Goal: Transaction & Acquisition: Purchase product/service

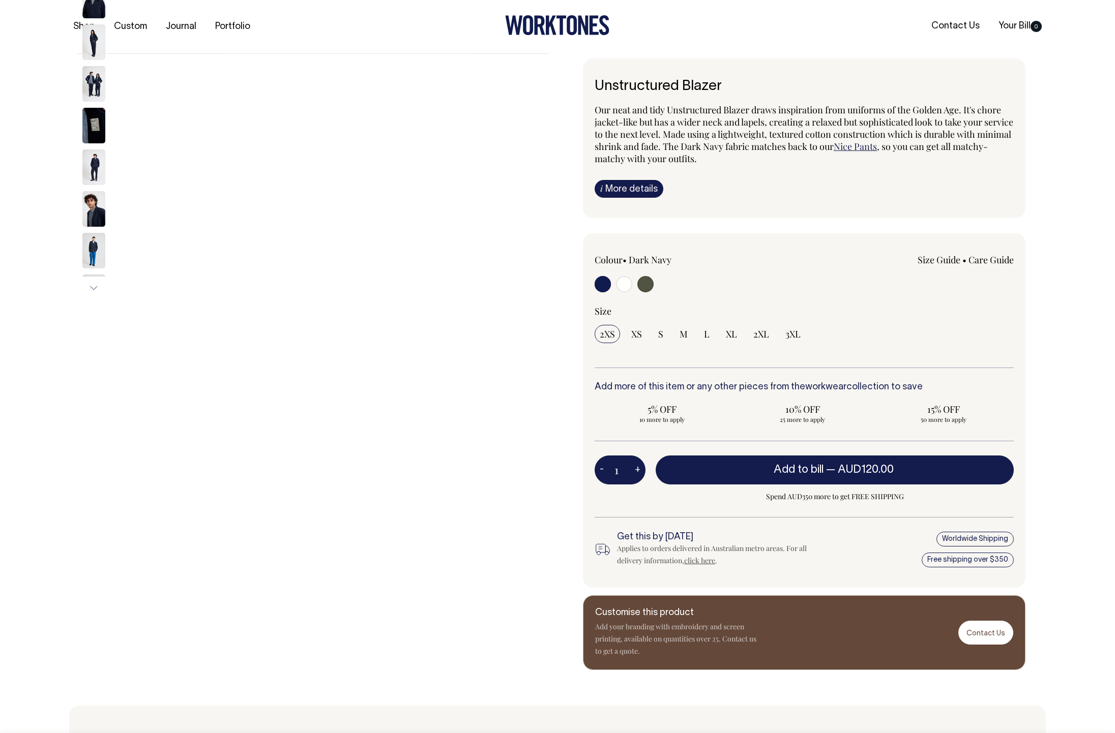
click at [86, 220] on img at bounding box center [93, 209] width 23 height 36
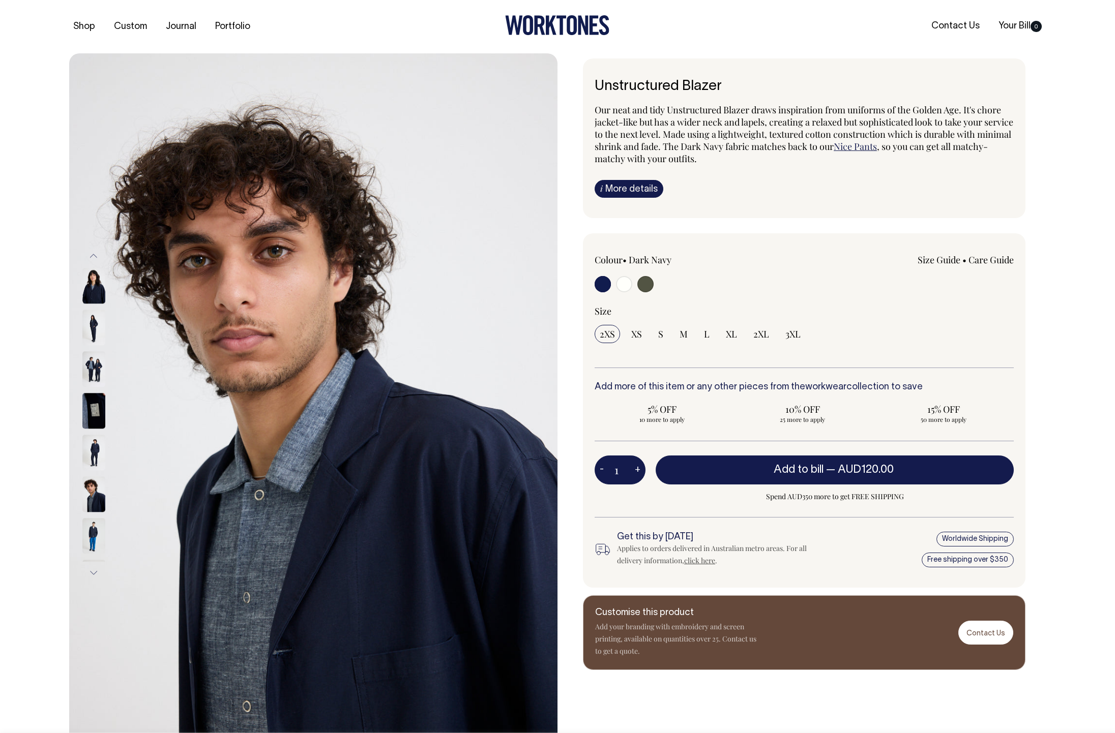
click at [96, 261] on button "Previous" at bounding box center [93, 256] width 15 height 23
drag, startPoint x: 94, startPoint y: 332, endPoint x: 95, endPoint y: 326, distance: 5.7
click at [94, 332] on img at bounding box center [93, 331] width 23 height 36
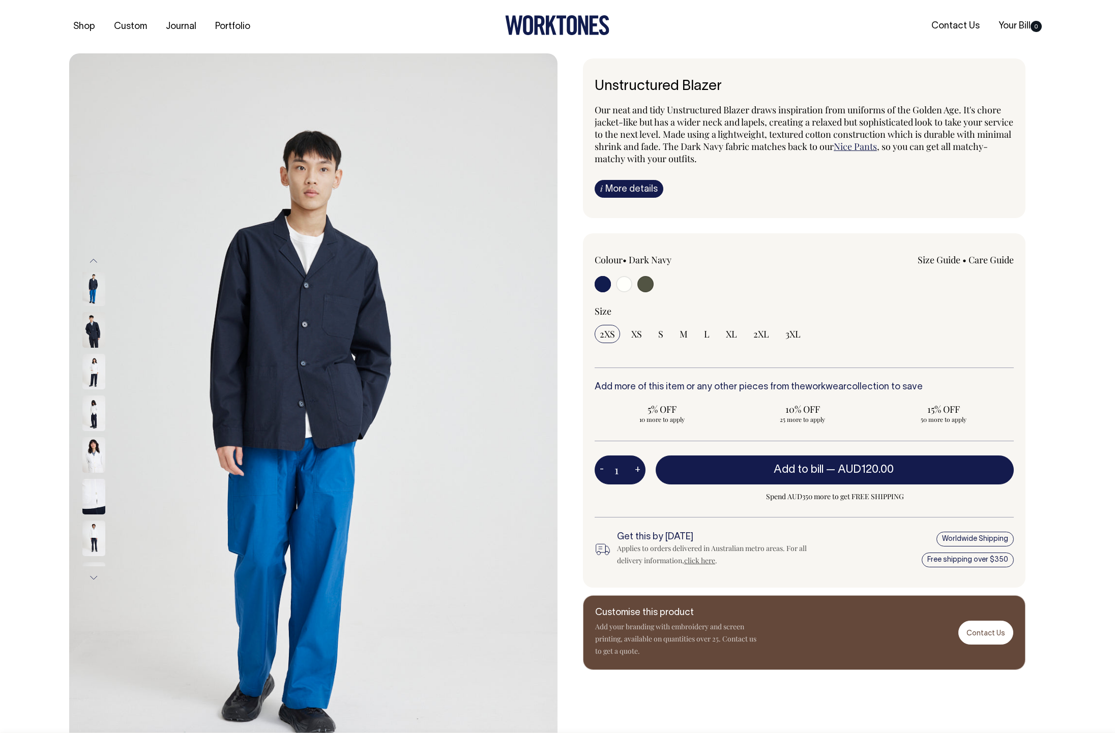
click at [91, 365] on img at bounding box center [93, 372] width 23 height 36
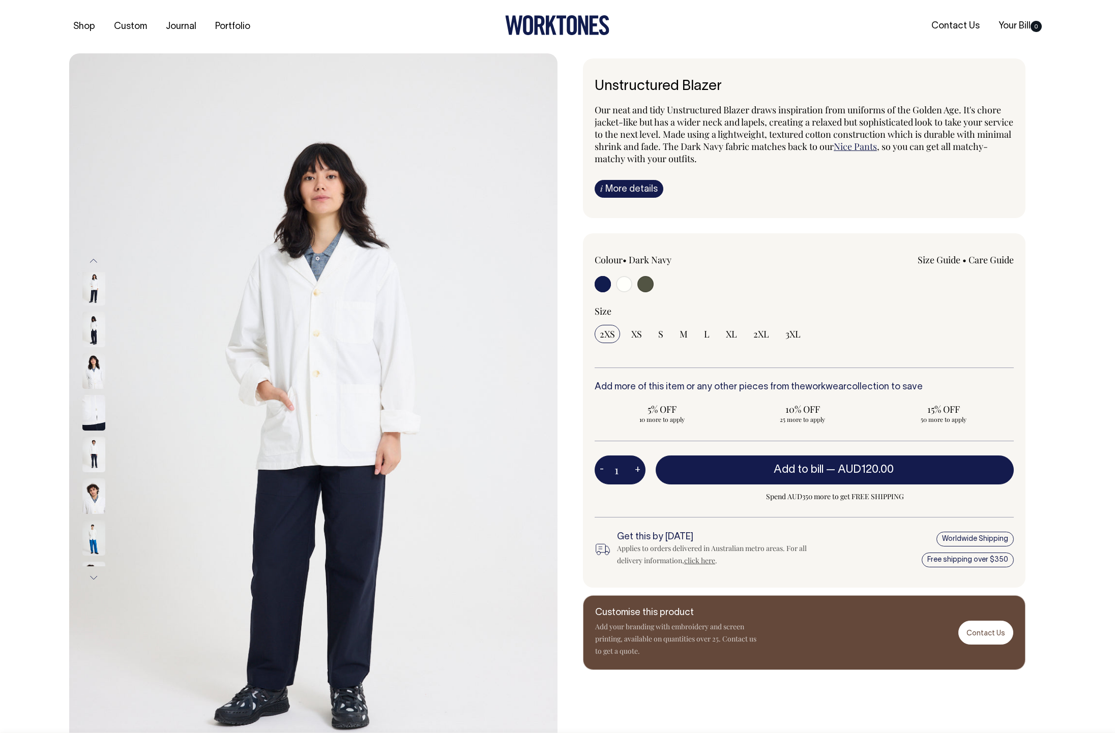
click at [91, 380] on img at bounding box center [93, 371] width 23 height 36
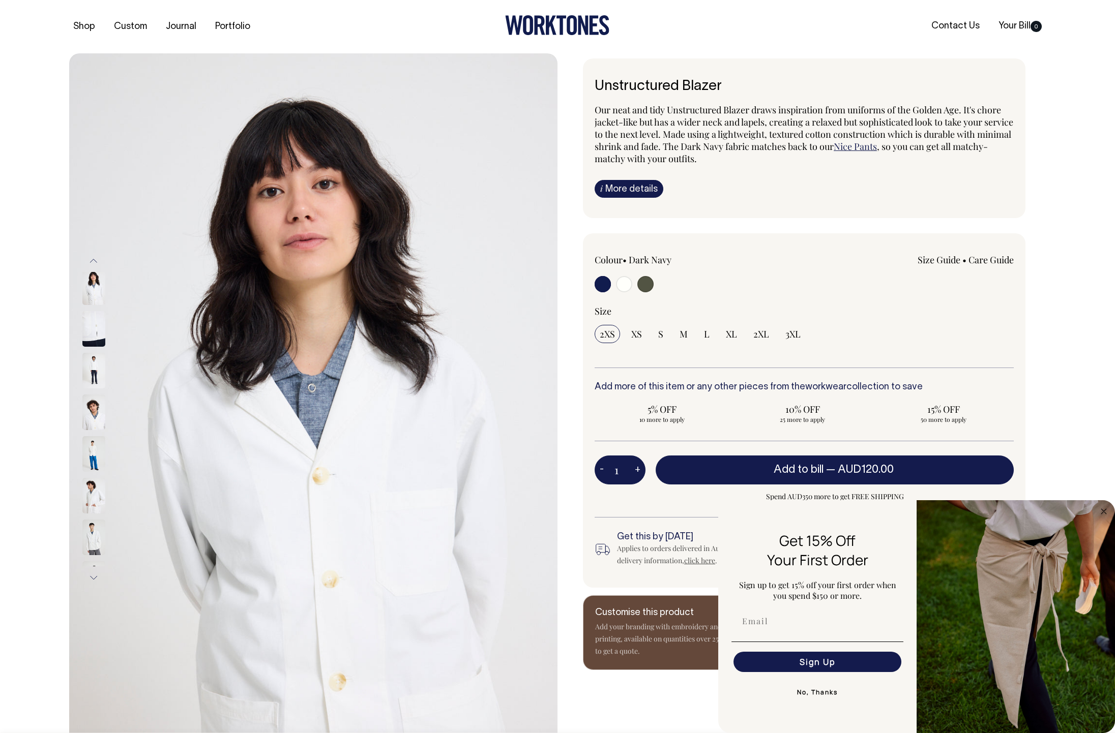
click at [102, 424] on img at bounding box center [93, 413] width 23 height 36
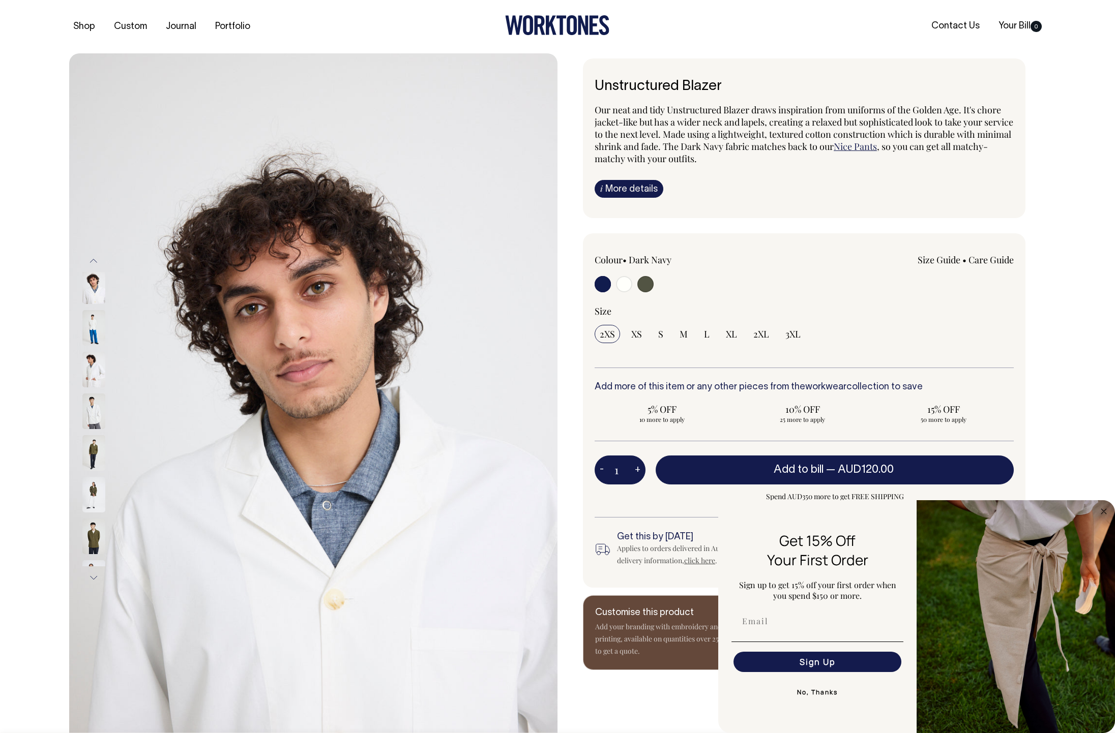
click at [88, 483] on div at bounding box center [107, 546] width 51 height 2312
click at [92, 454] on img at bounding box center [93, 453] width 23 height 36
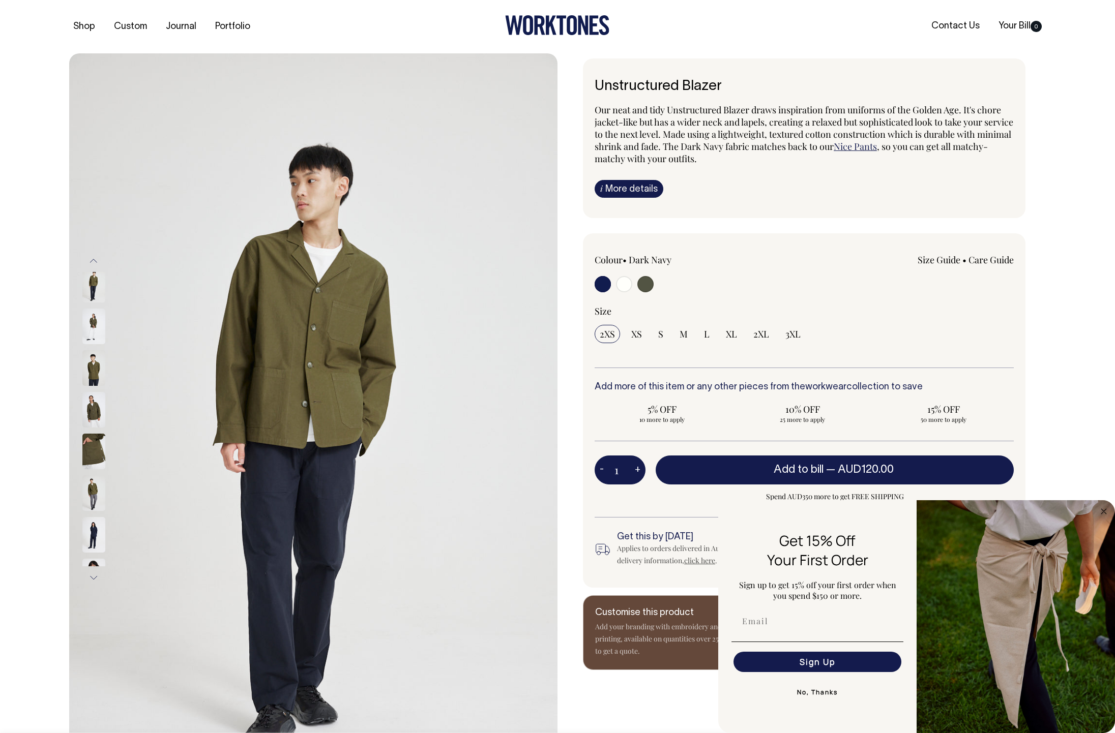
click at [88, 422] on div at bounding box center [107, 378] width 51 height 2312
click at [90, 454] on img at bounding box center [93, 452] width 23 height 36
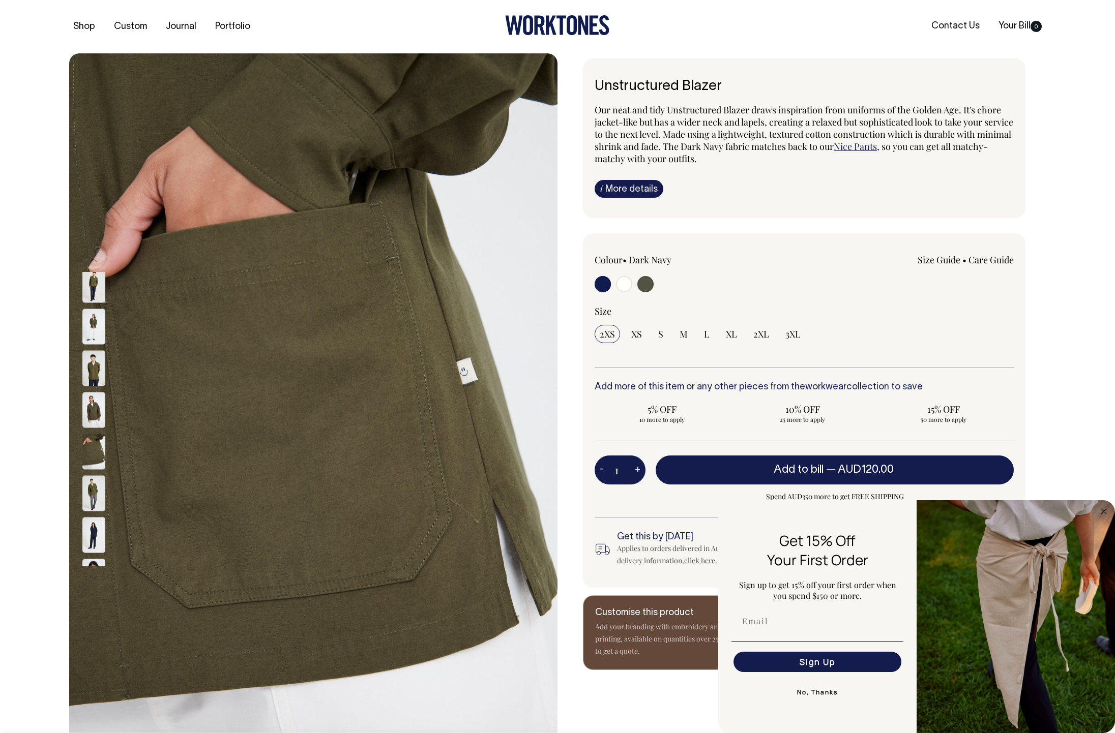
drag, startPoint x: 92, startPoint y: 485, endPoint x: 84, endPoint y: 484, distance: 7.1
click at [92, 485] on div at bounding box center [107, 378] width 51 height 2312
click at [92, 462] on img at bounding box center [93, 450] width 23 height 36
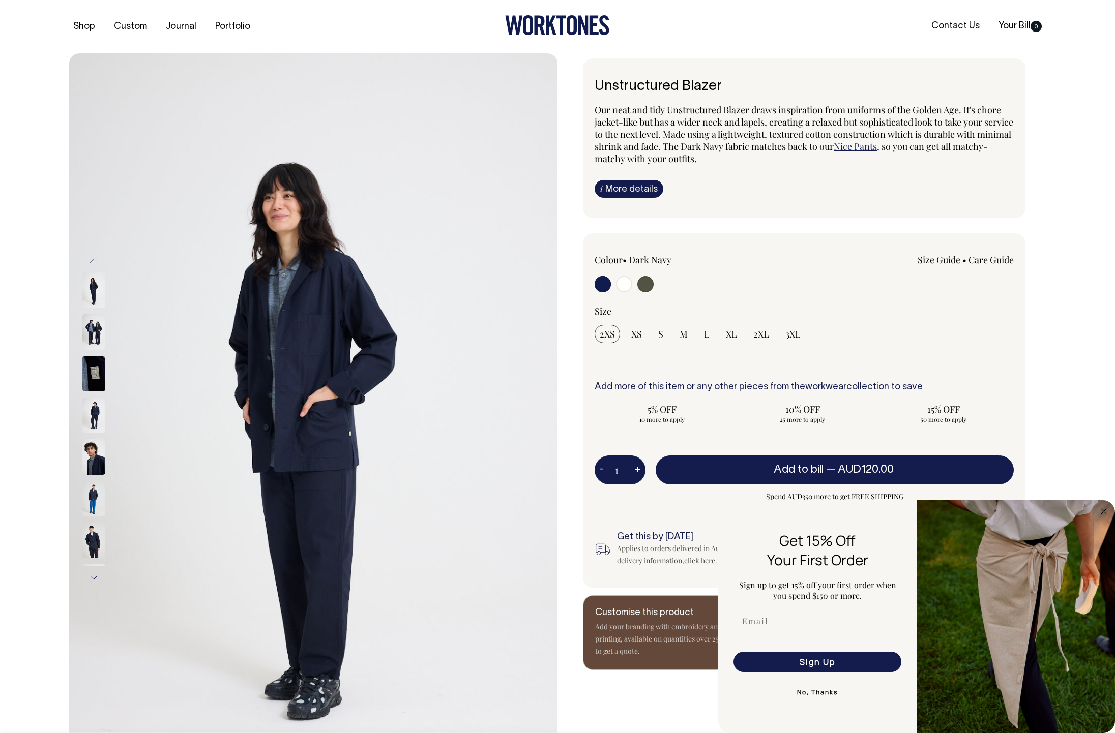
click at [86, 571] on button "Next" at bounding box center [93, 577] width 15 height 23
click at [92, 574] on button "Next" at bounding box center [93, 577] width 15 height 23
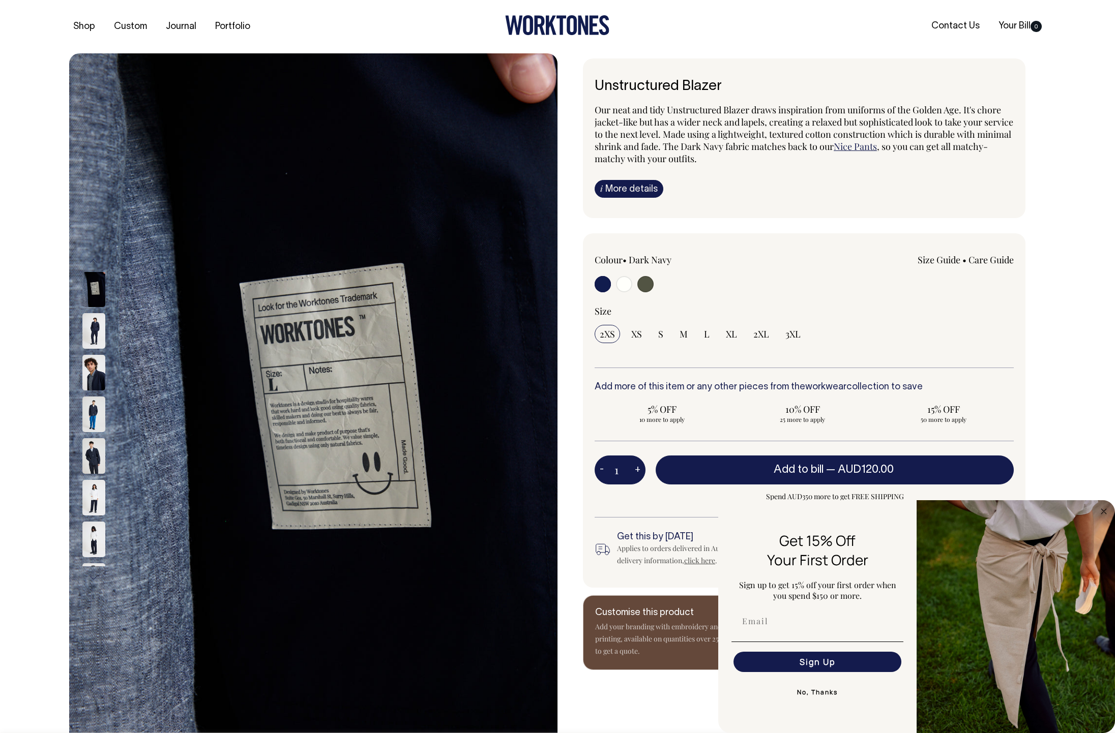
click at [92, 574] on button "Next" at bounding box center [93, 577] width 15 height 23
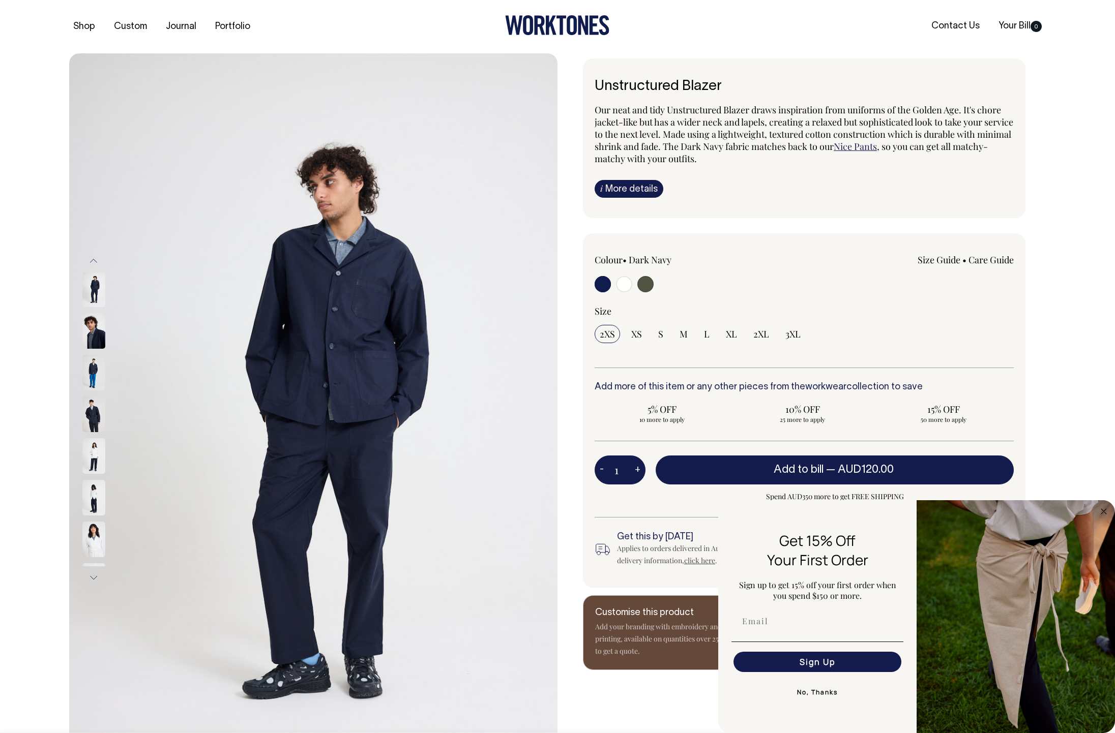
click at [92, 574] on button "Next" at bounding box center [93, 577] width 15 height 23
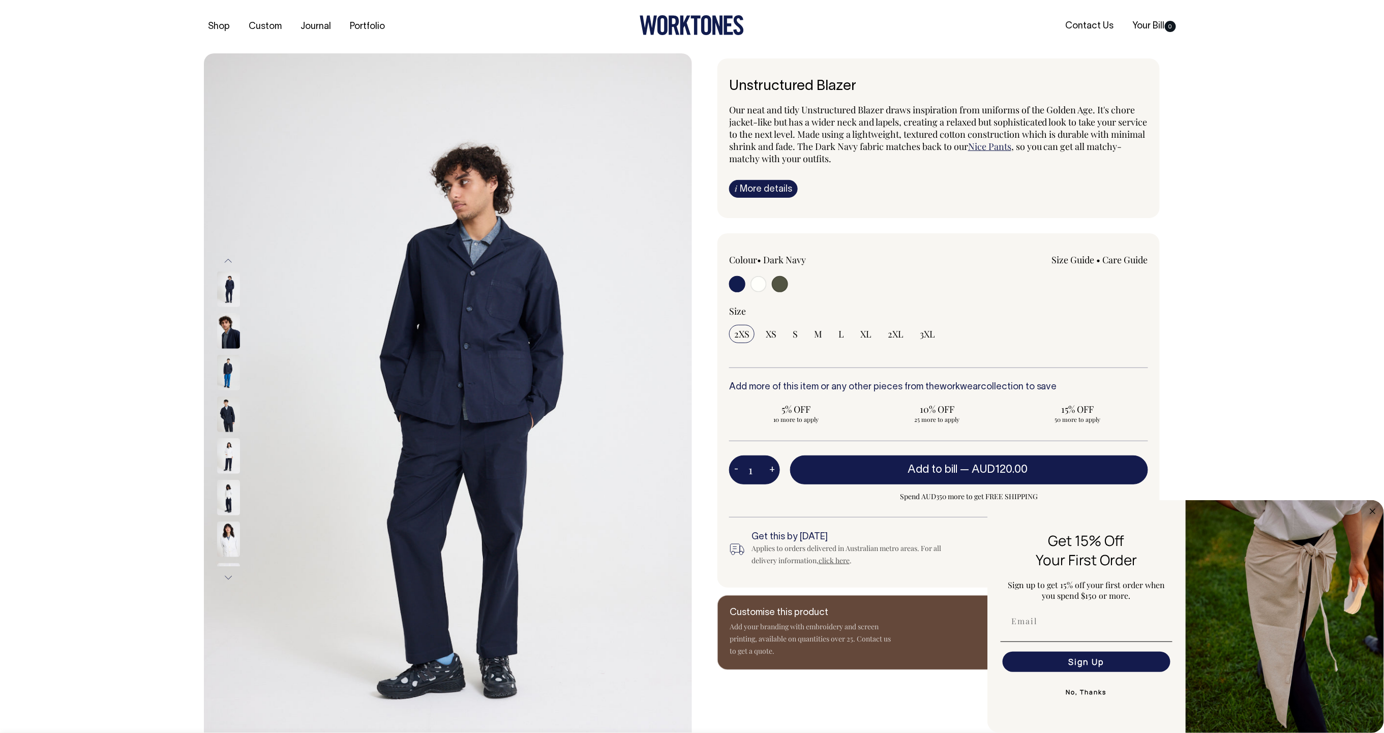
drag, startPoint x: 230, startPoint y: 381, endPoint x: 222, endPoint y: 403, distance: 23.3
click at [230, 381] on img at bounding box center [228, 373] width 23 height 36
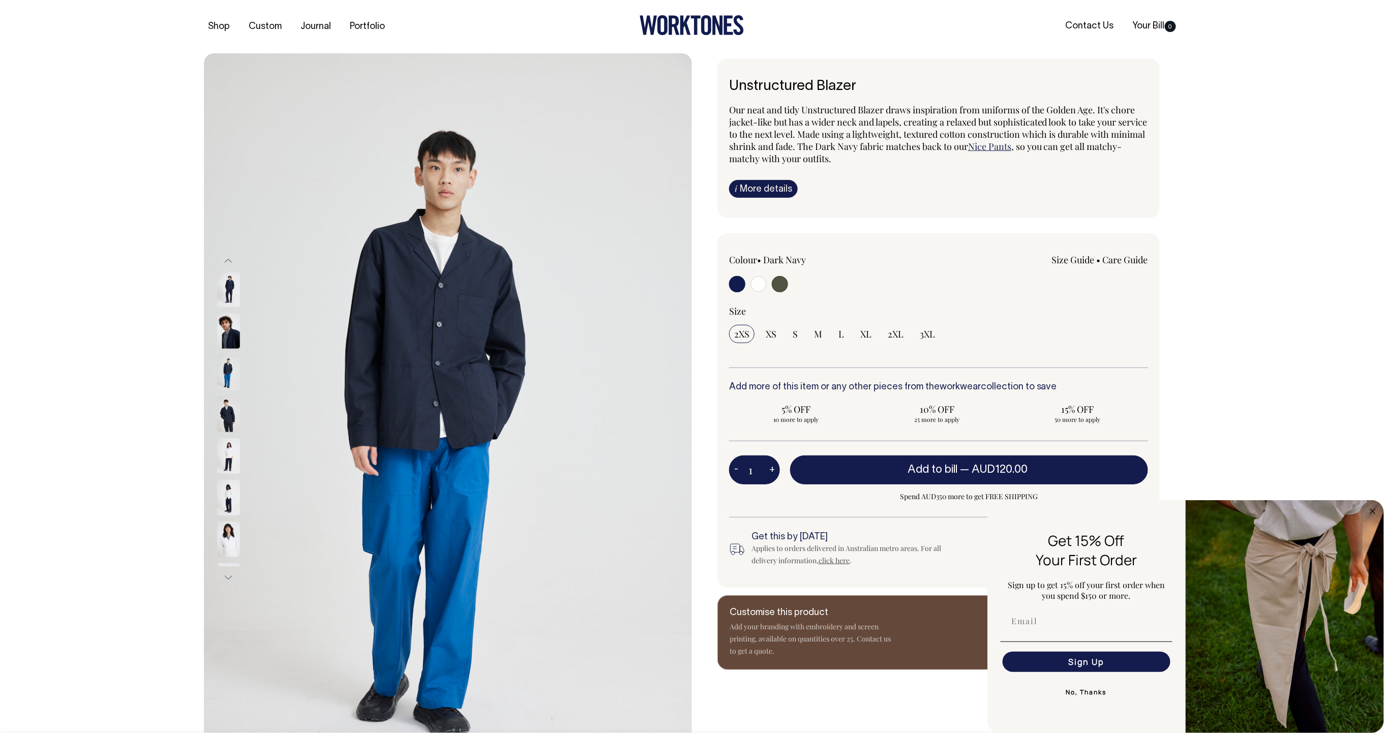
click at [215, 417] on img at bounding box center [448, 419] width 488 height 732
click at [227, 374] on img at bounding box center [228, 372] width 23 height 36
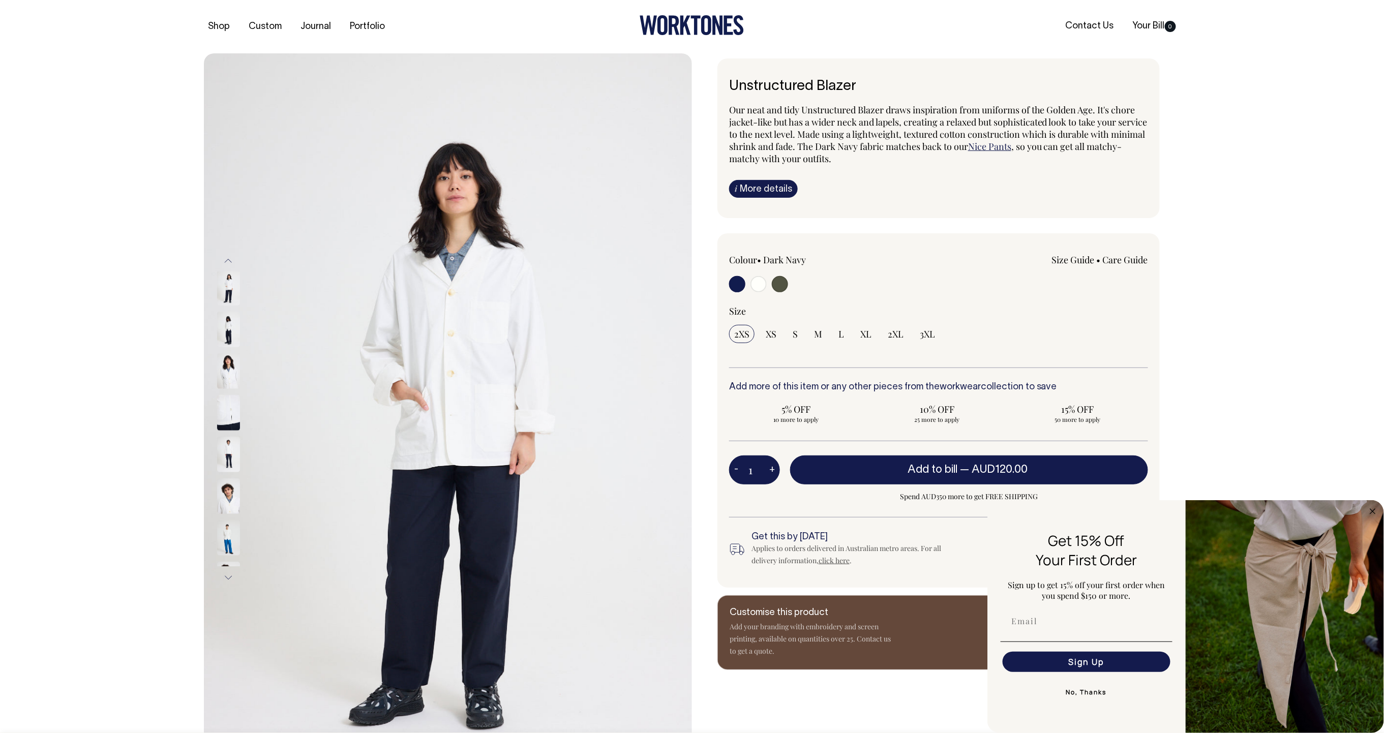
click at [226, 389] on img at bounding box center [228, 371] width 23 height 36
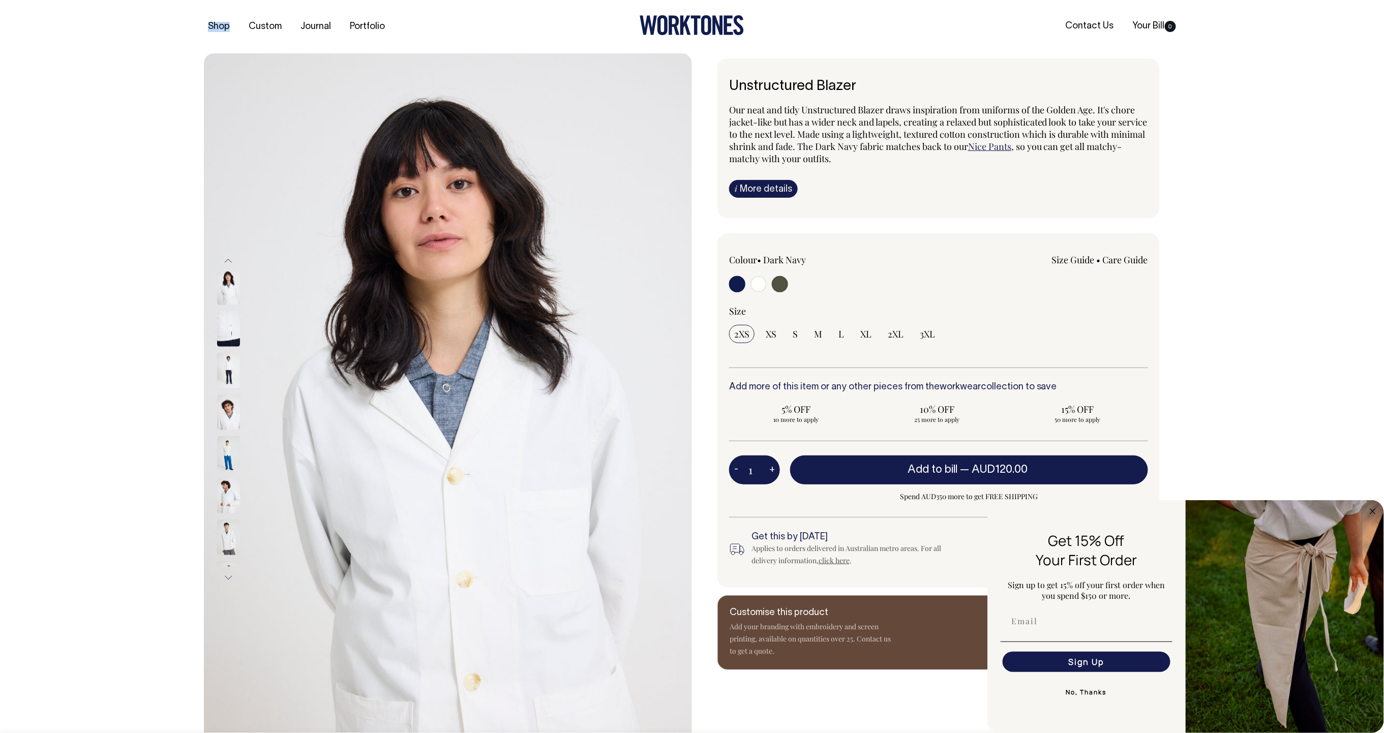
drag, startPoint x: 741, startPoint y: 285, endPoint x: 736, endPoint y: 287, distance: 5.5
click at [741, 285] on input "radio" at bounding box center [737, 284] width 16 height 16
click at [798, 332] on input "S" at bounding box center [795, 334] width 15 height 18
radio input "true"
select select "S"
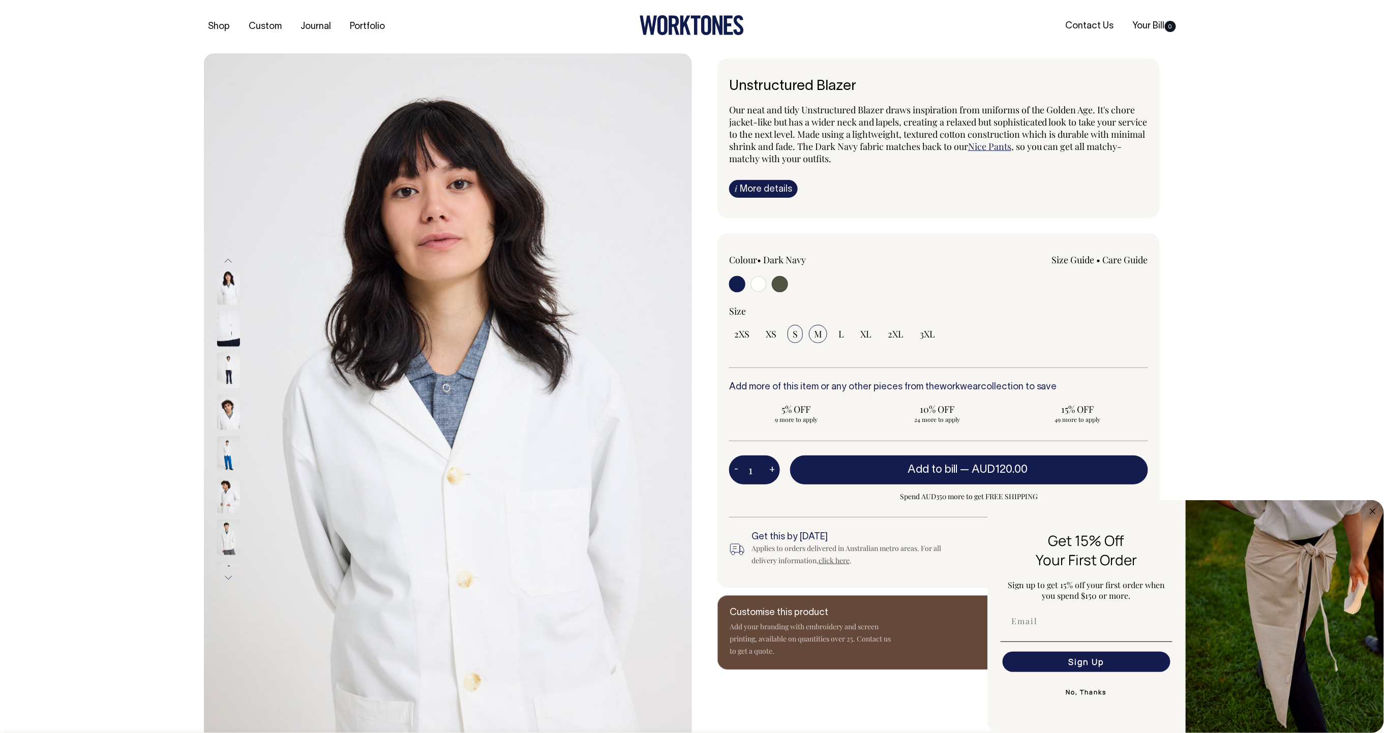
drag, startPoint x: 820, startPoint y: 336, endPoint x: 812, endPoint y: 332, distance: 9.3
click at [815, 335] on span "M" at bounding box center [818, 334] width 8 height 12
click at [815, 335] on input "M" at bounding box center [818, 334] width 18 height 18
radio input "true"
select select "M"
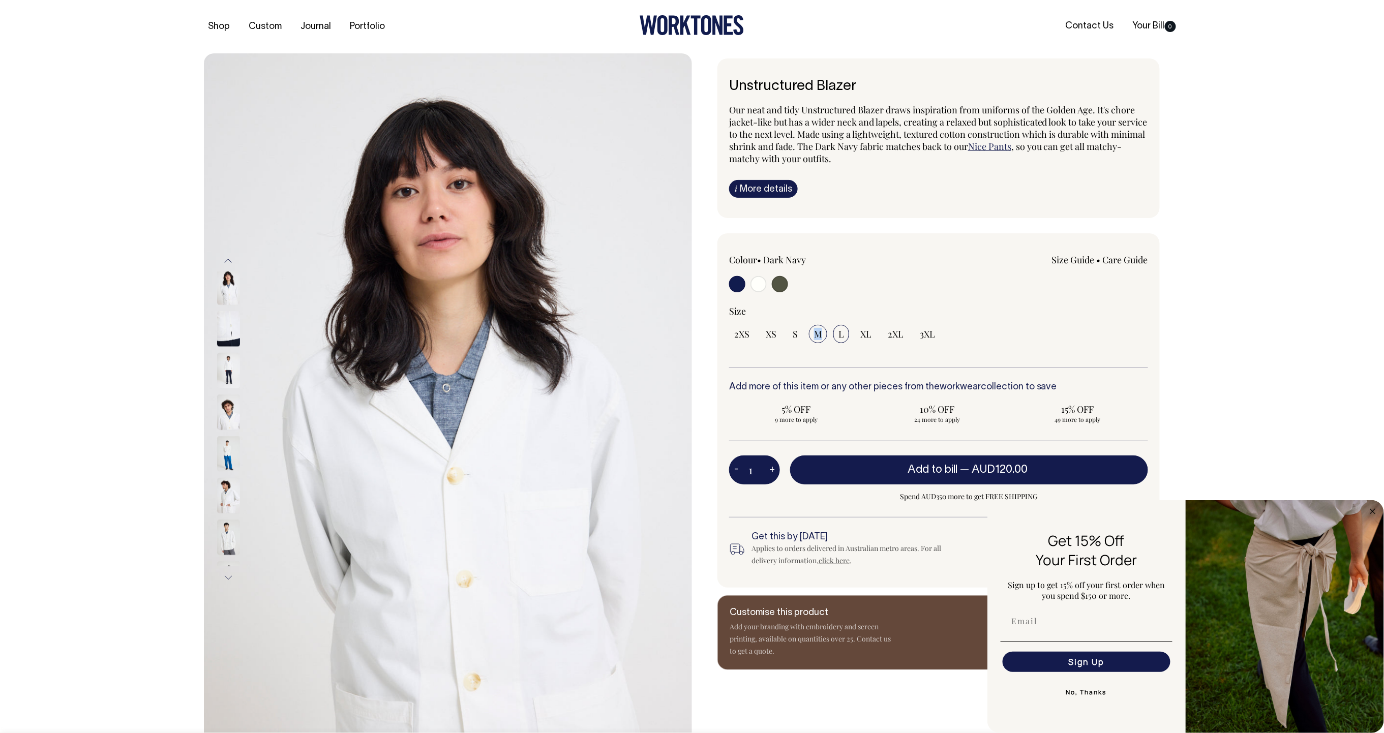
click at [845, 336] on input "L" at bounding box center [841, 334] width 16 height 18
radio input "true"
select select "L"
click at [783, 287] on input "radio" at bounding box center [780, 284] width 16 height 16
radio input "true"
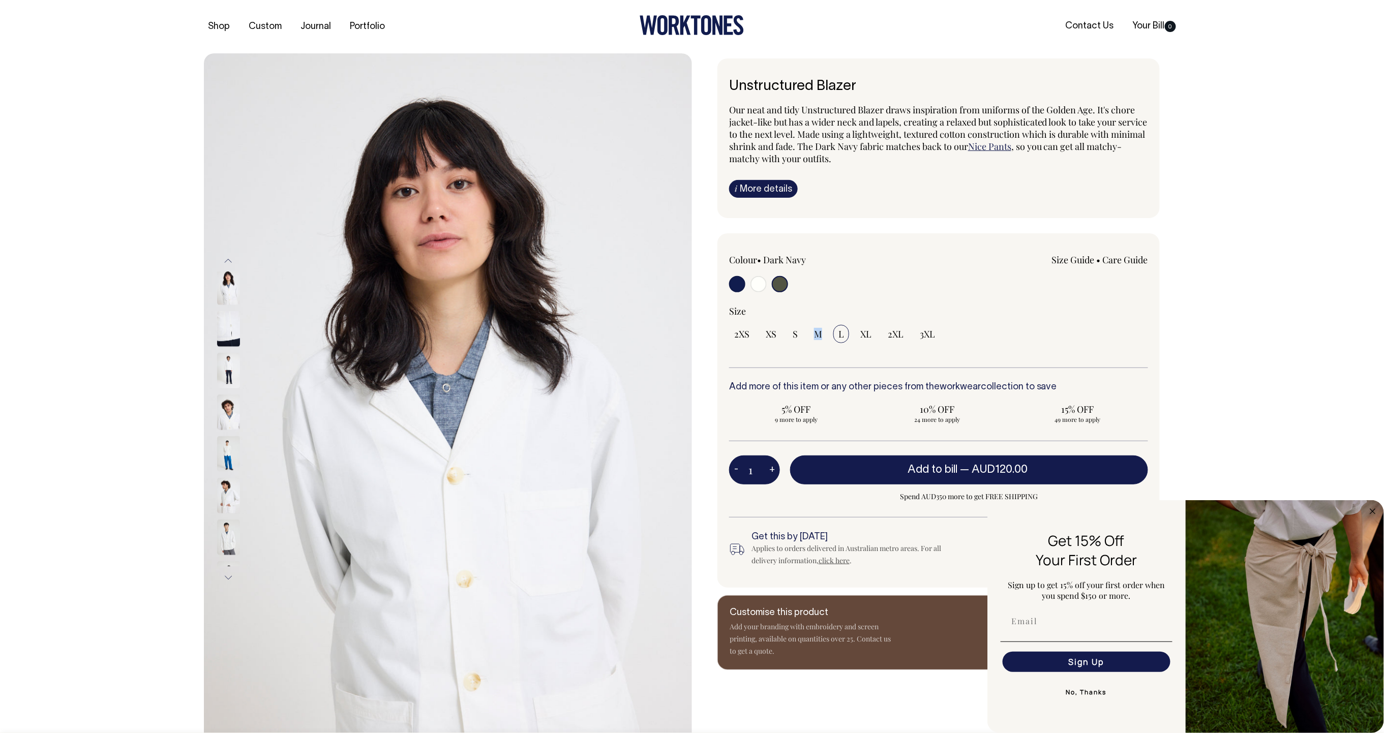
radio input "true"
select select "Olive"
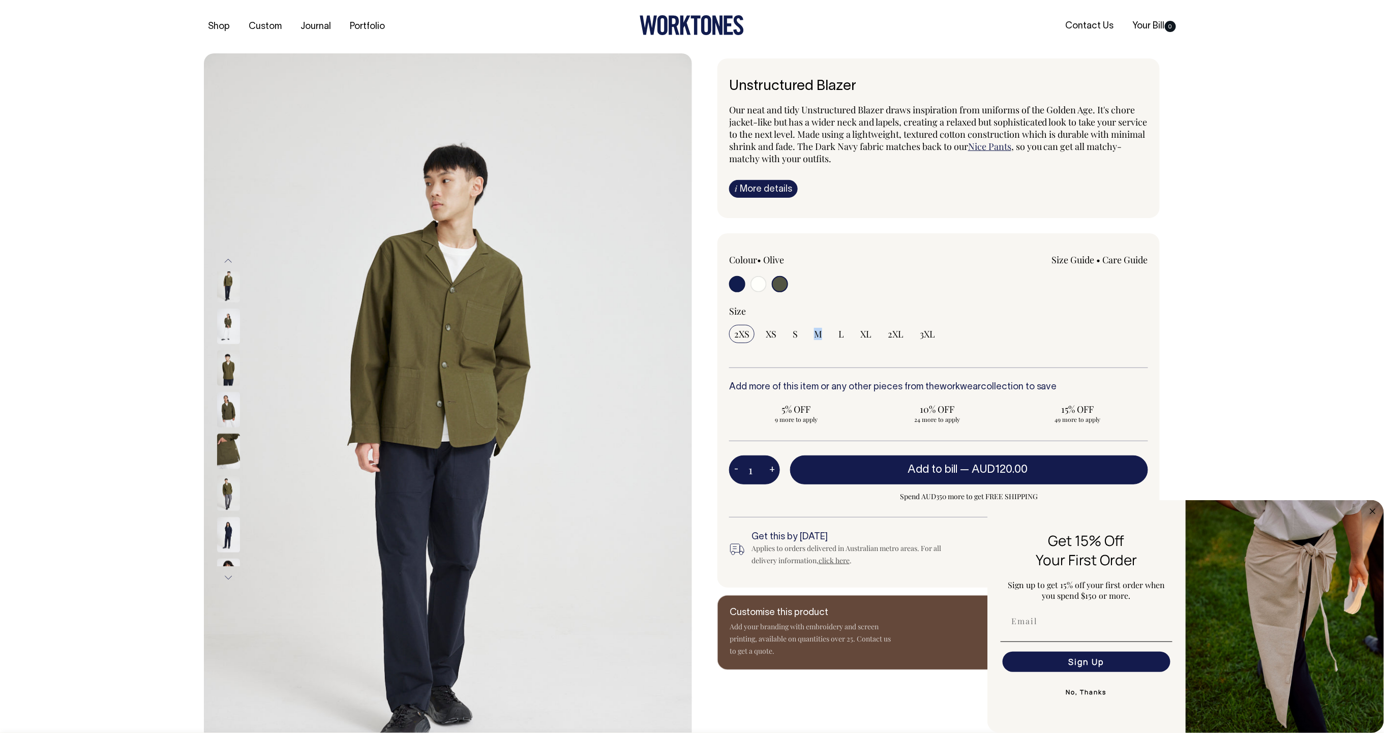
click at [737, 285] on input "radio" at bounding box center [737, 284] width 16 height 16
radio input "true"
select select "Dark Navy"
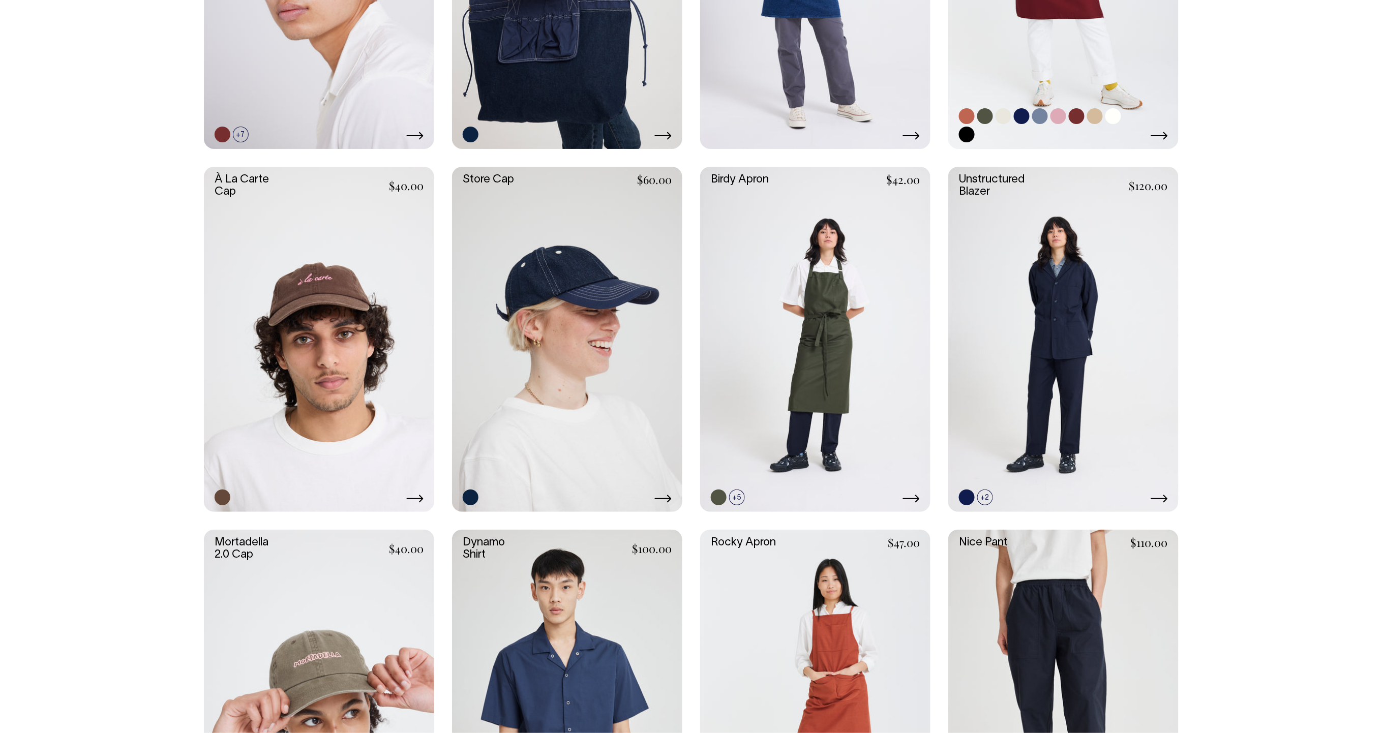
scroll to position [688, 0]
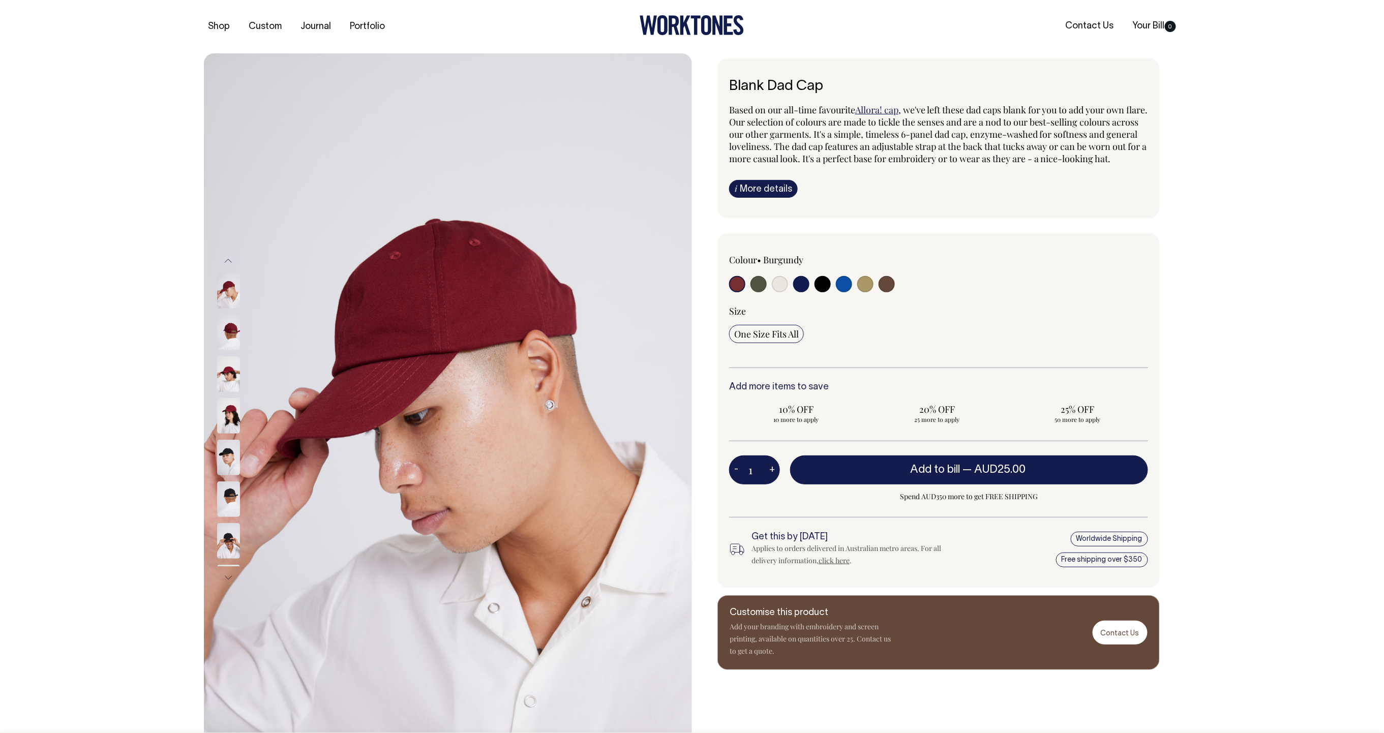
drag, startPoint x: 234, startPoint y: 379, endPoint x: 228, endPoint y: 407, distance: 28.2
click at [234, 379] on img at bounding box center [228, 374] width 23 height 36
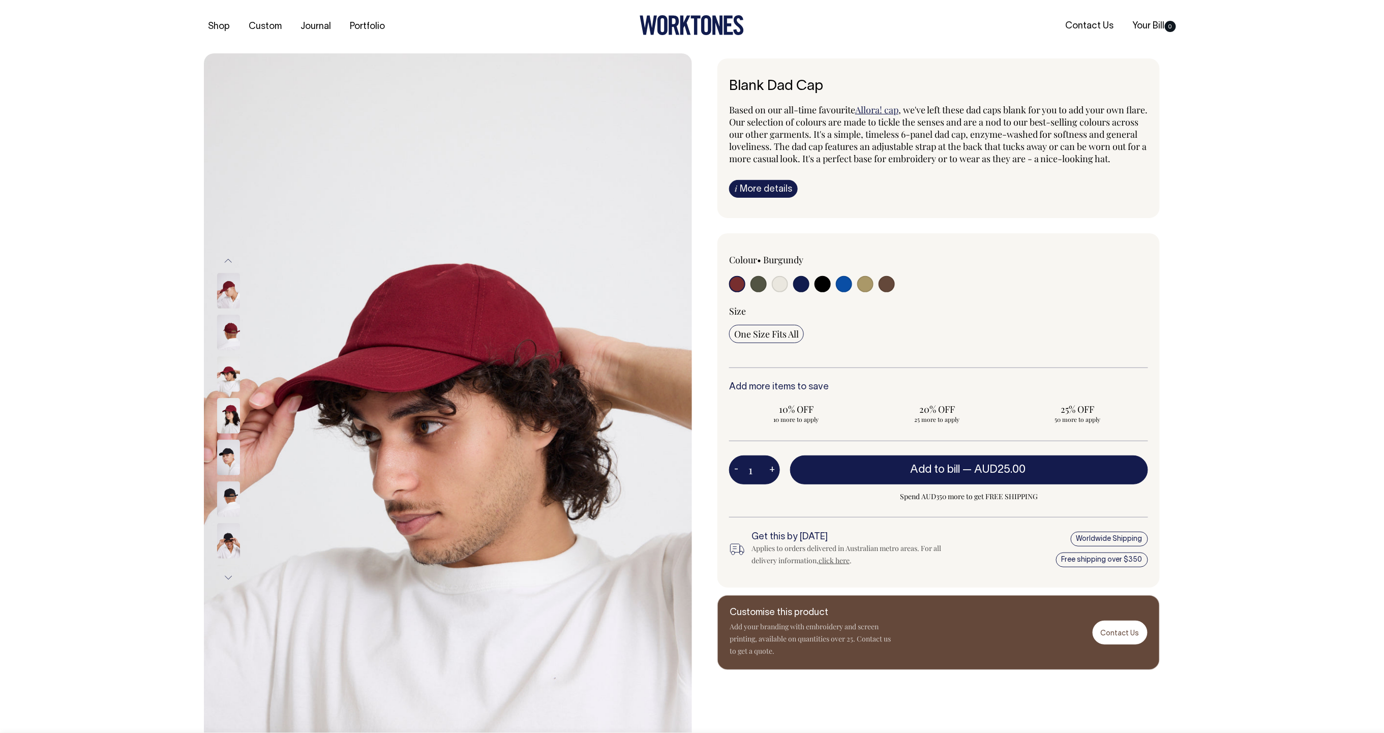
click at [228, 416] on img at bounding box center [228, 416] width 23 height 36
click at [230, 381] on img at bounding box center [228, 374] width 23 height 36
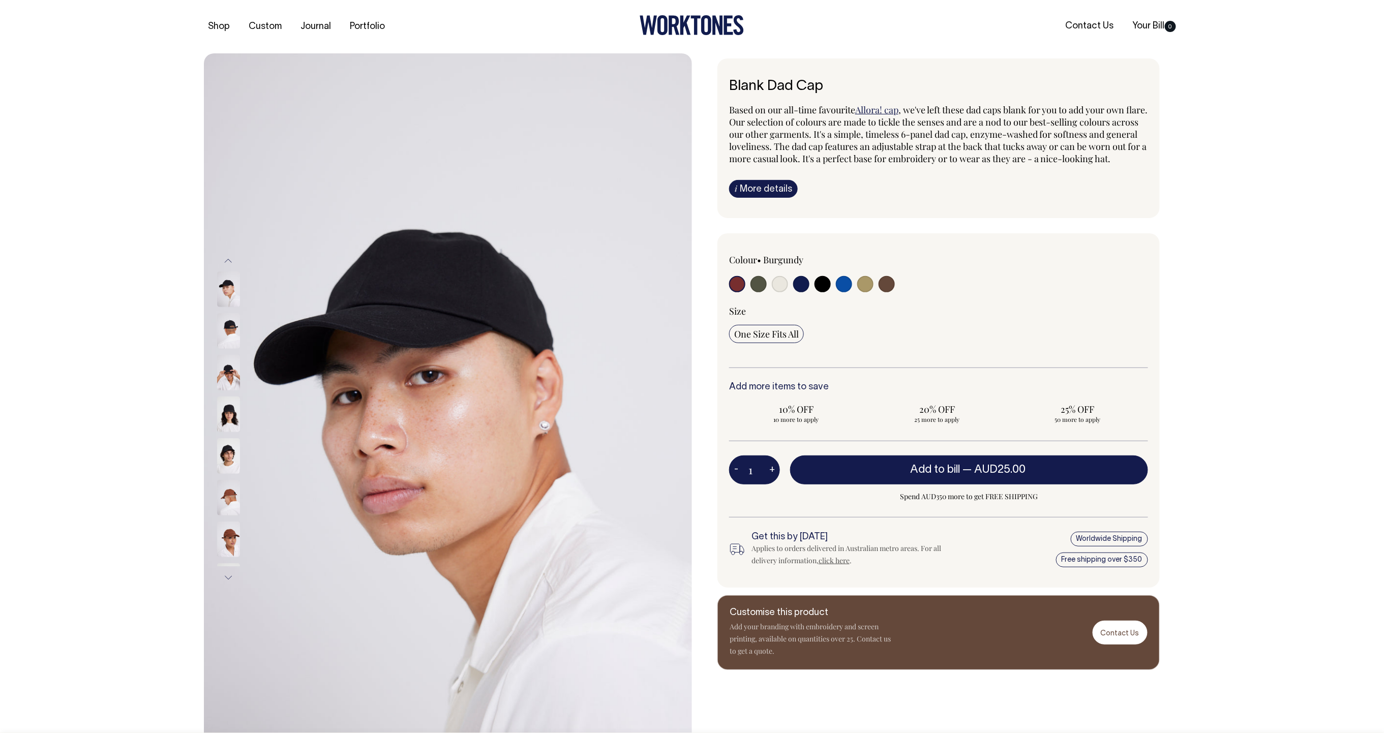
drag, startPoint x: 835, startPoint y: 295, endPoint x: 820, endPoint y: 297, distance: 15.4
click at [835, 295] on div at bounding box center [813, 285] width 168 height 19
click at [796, 292] on input "radio" at bounding box center [801, 284] width 16 height 16
radio input "true"
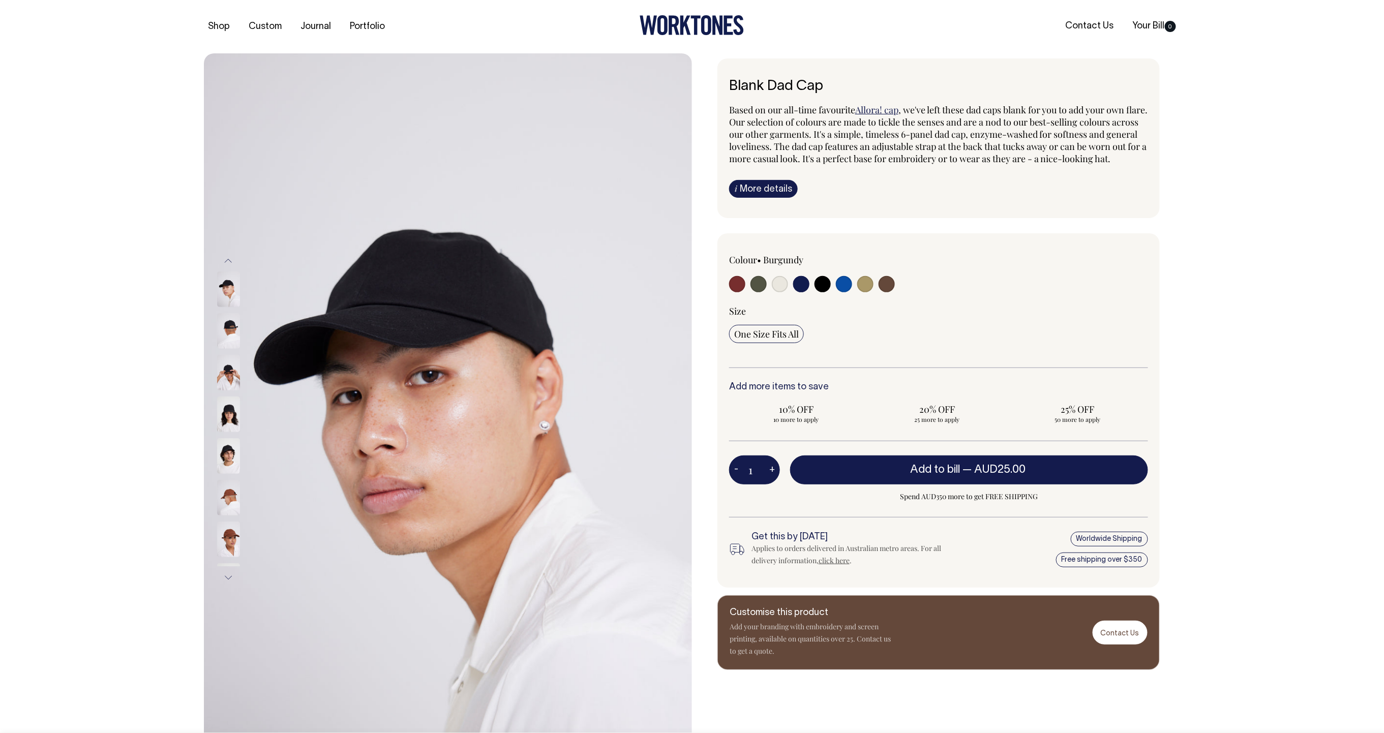
select select "Dark Navy"
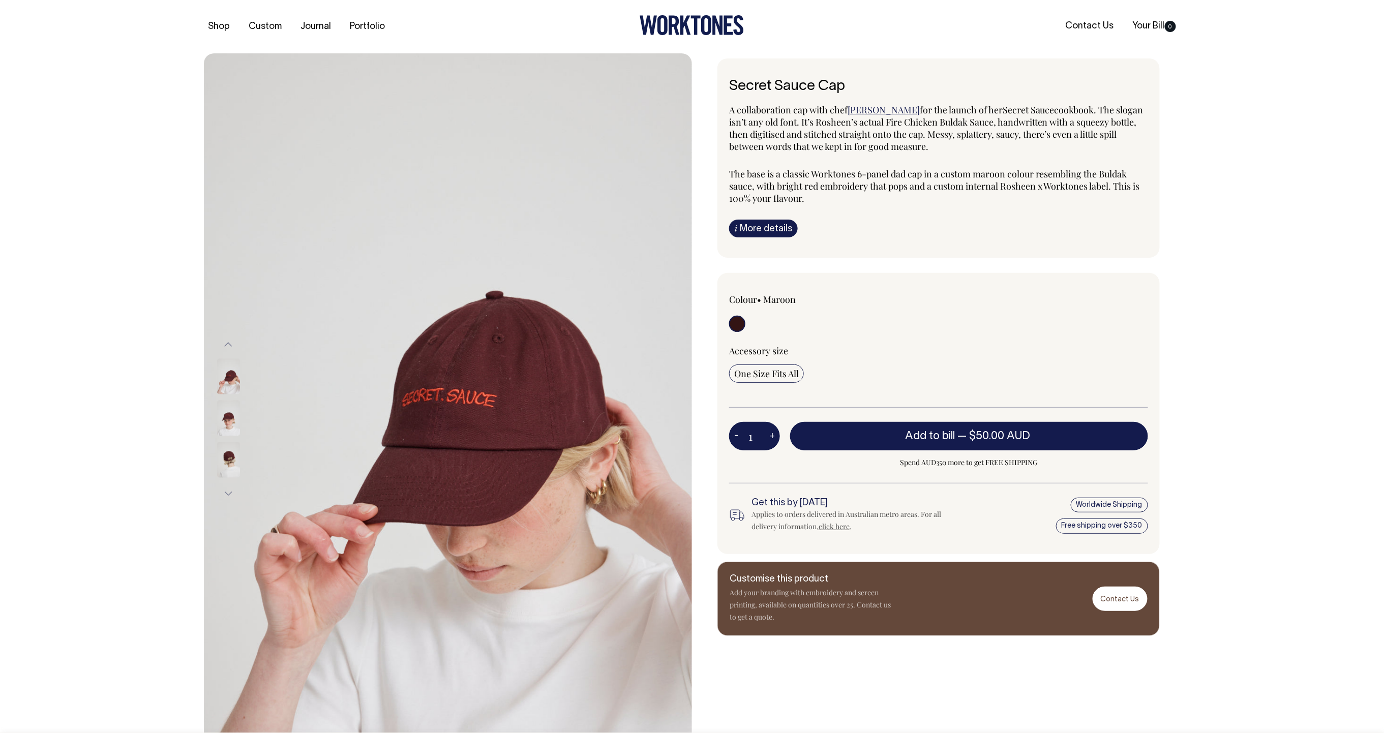
click at [1144, 1] on div "Shop Custom Journal Portfolio Contact Us Your Bill 0" at bounding box center [692, 26] width 1007 height 53
